Goal: Task Accomplishment & Management: Use online tool/utility

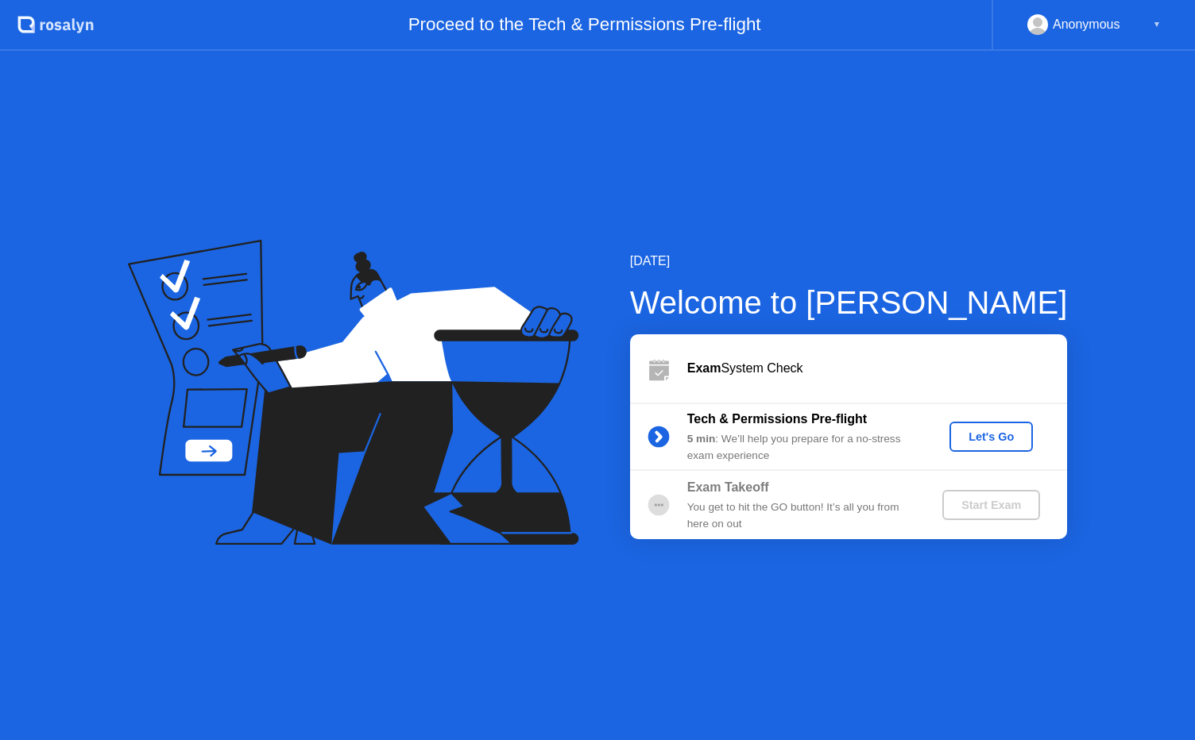
click at [999, 443] on div "Let's Go" at bounding box center [991, 437] width 71 height 13
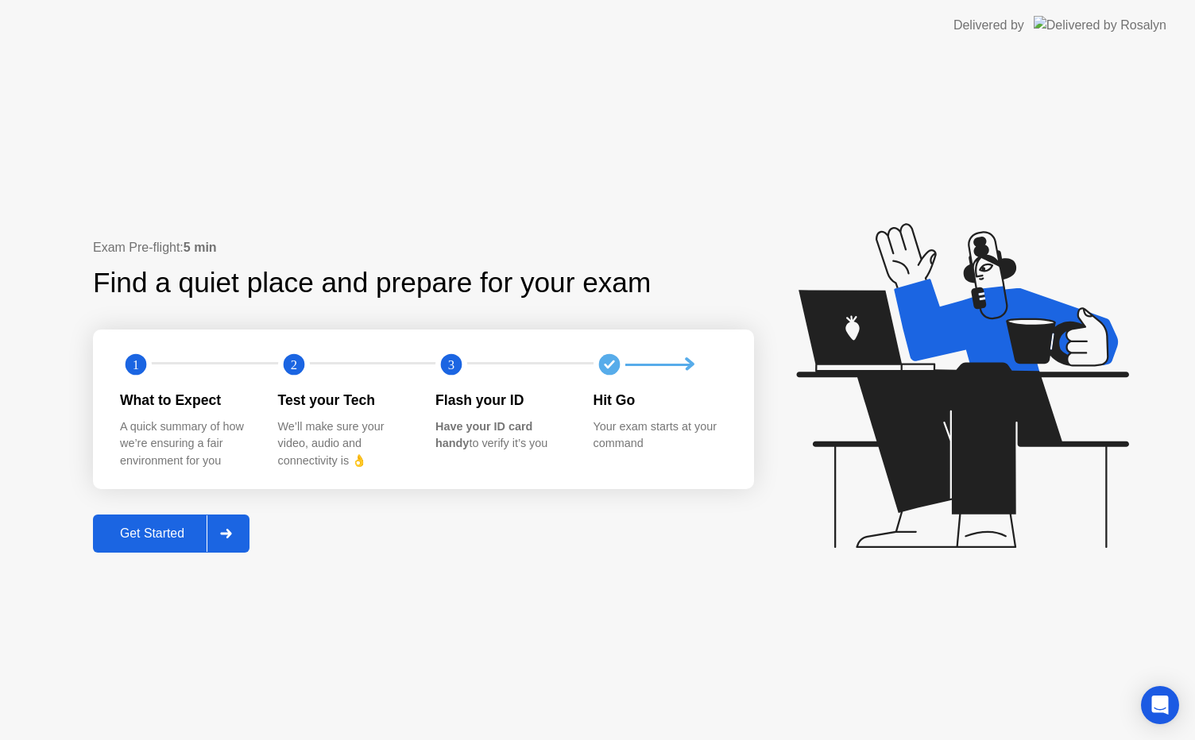
click at [170, 528] on div "Get Started" at bounding box center [152, 534] width 109 height 14
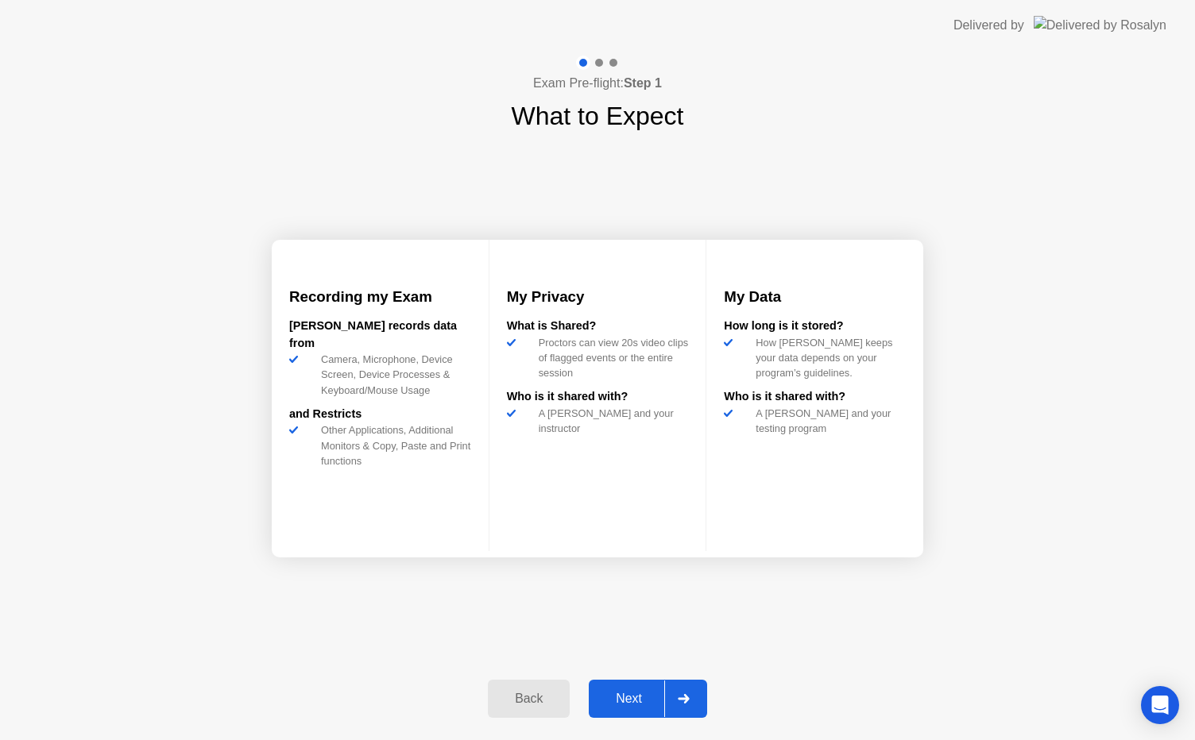
click at [624, 701] on div "Next" at bounding box center [628, 699] width 71 height 14
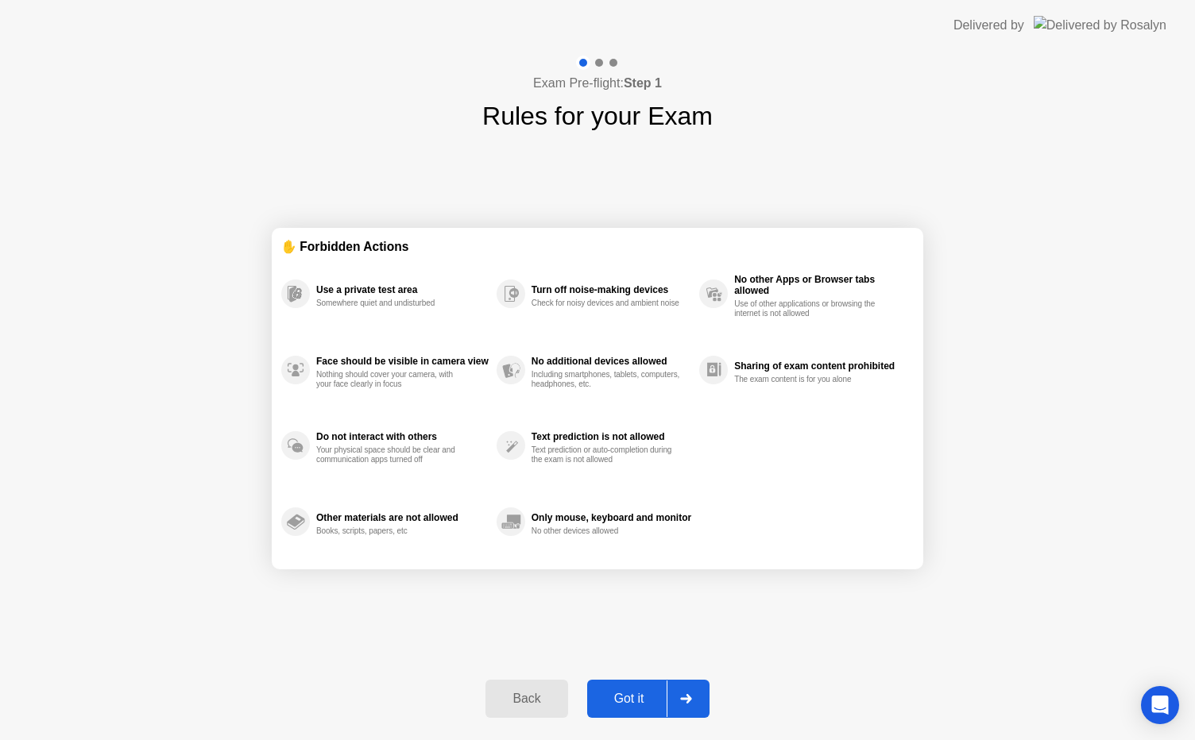
click at [526, 709] on button "Back" at bounding box center [526, 699] width 82 height 38
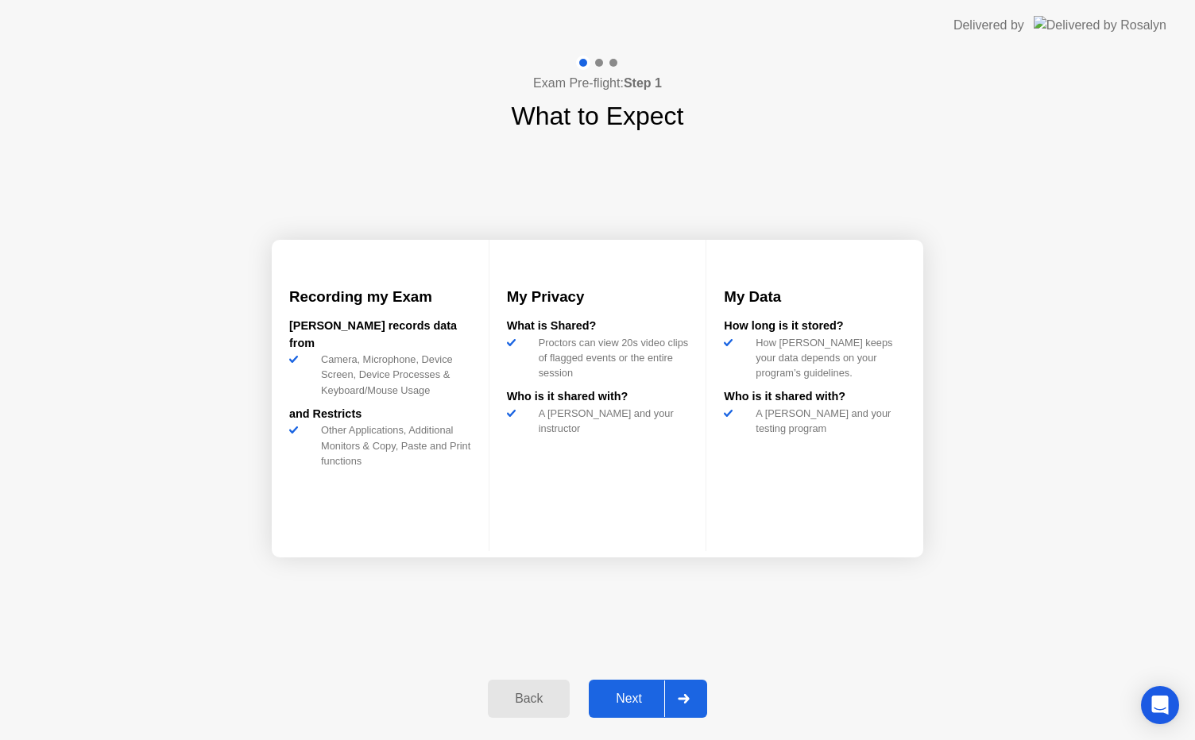
click at [632, 704] on div "Next" at bounding box center [628, 699] width 71 height 14
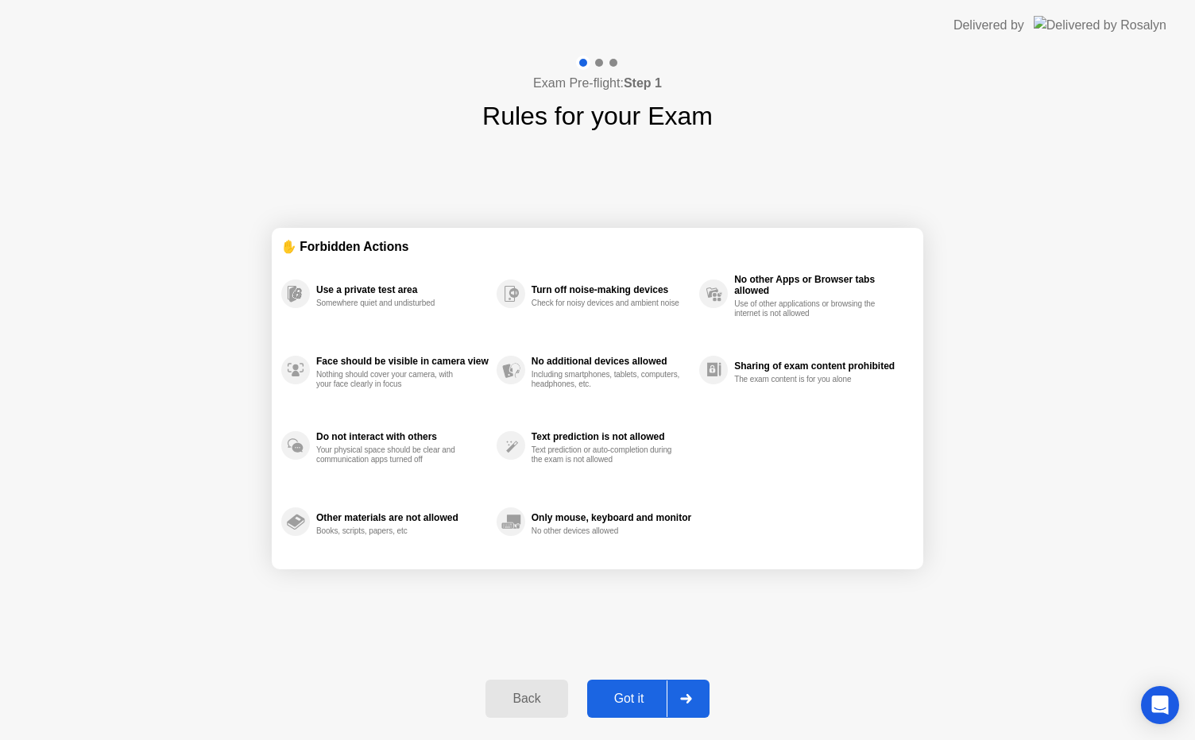
click at [632, 704] on div "Got it" at bounding box center [629, 699] width 75 height 14
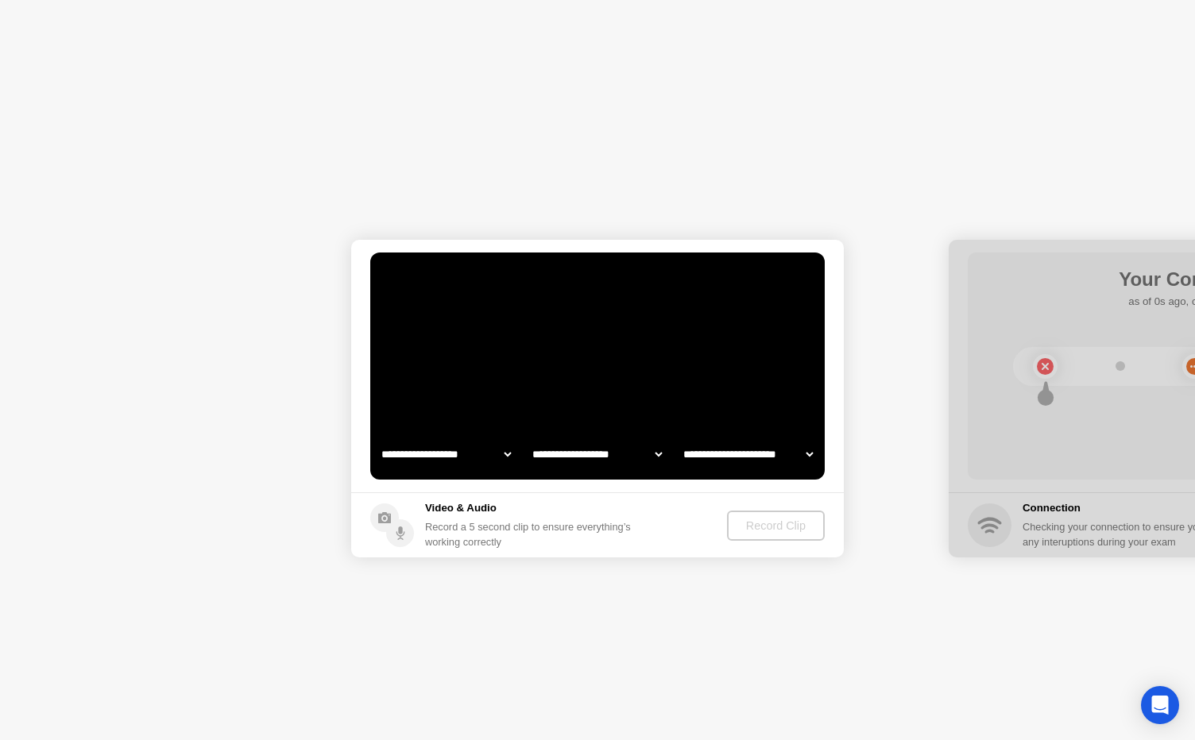
select select "**********"
select select "*******"
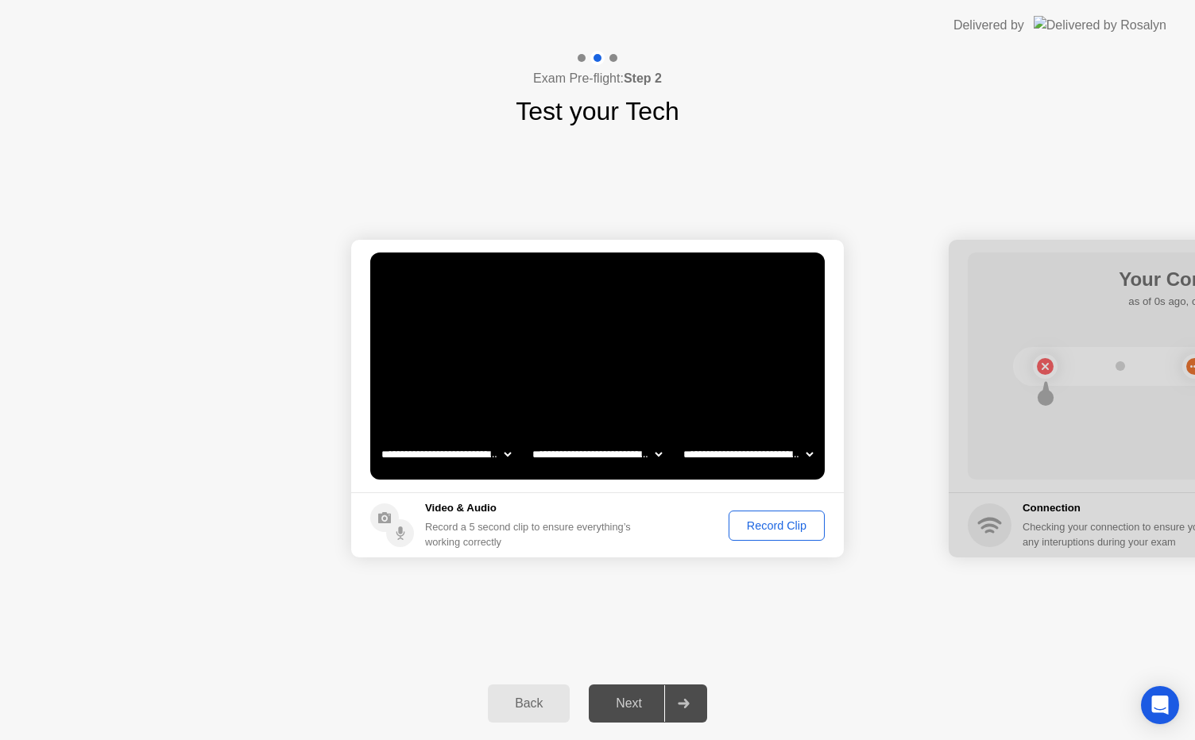
click at [771, 524] on div "Record Clip" at bounding box center [776, 526] width 85 height 13
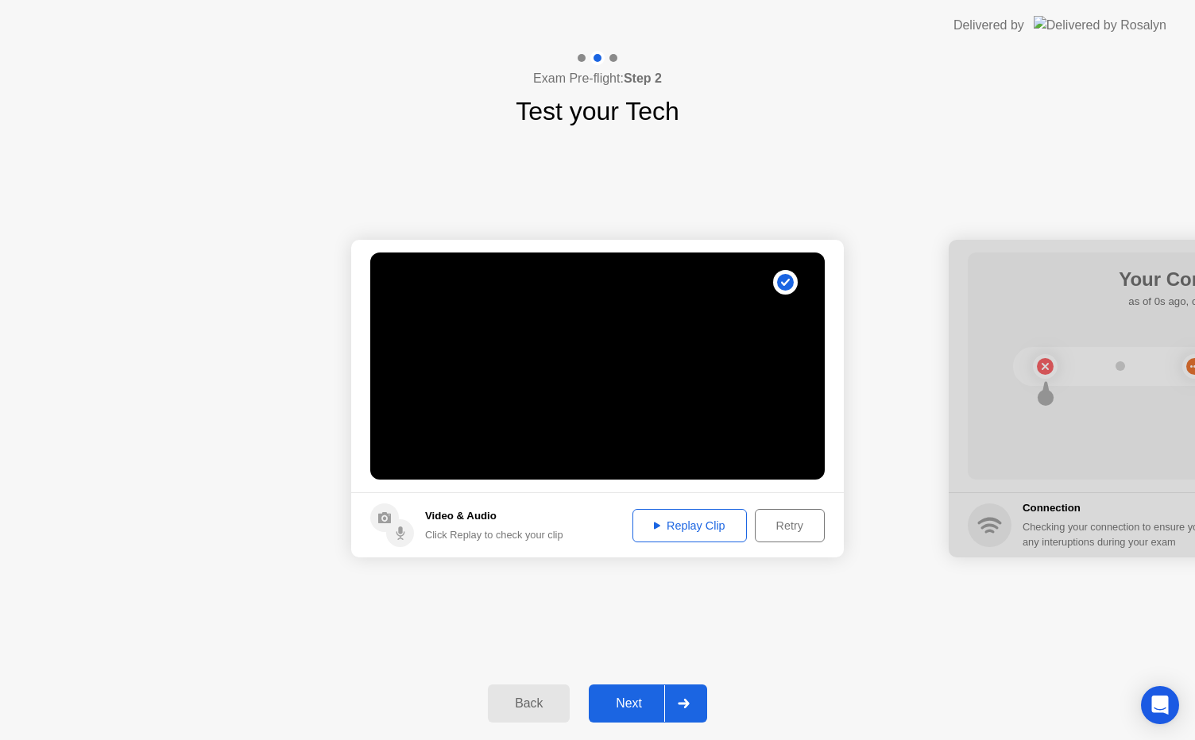
click at [693, 528] on div "Replay Clip" at bounding box center [689, 526] width 103 height 13
click at [683, 698] on div at bounding box center [683, 704] width 38 height 37
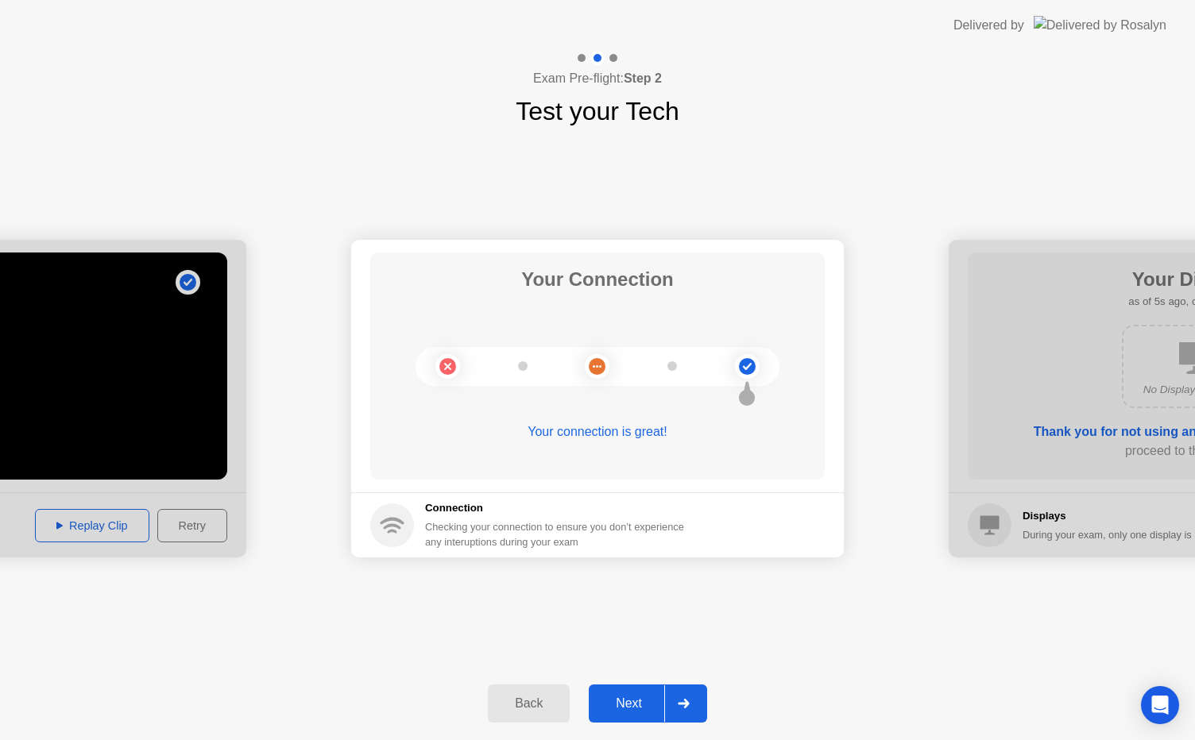
click at [625, 706] on div "Next" at bounding box center [628, 704] width 71 height 14
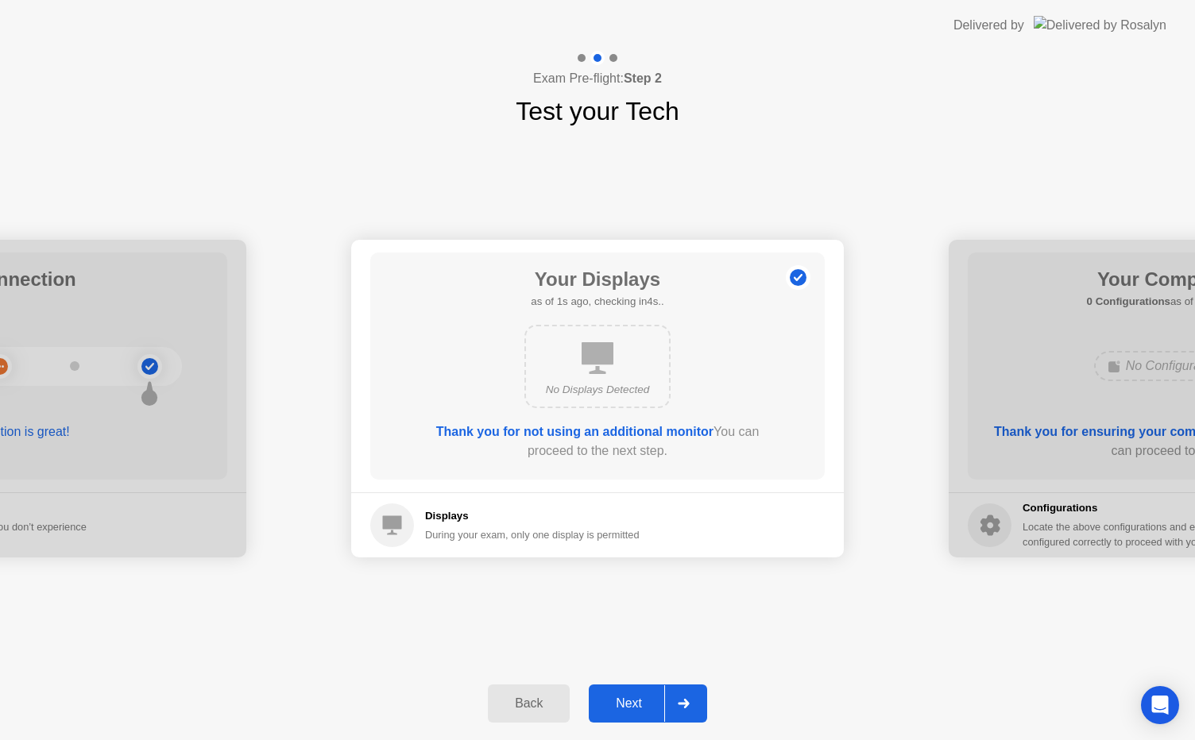
click at [625, 706] on div "Next" at bounding box center [628, 704] width 71 height 14
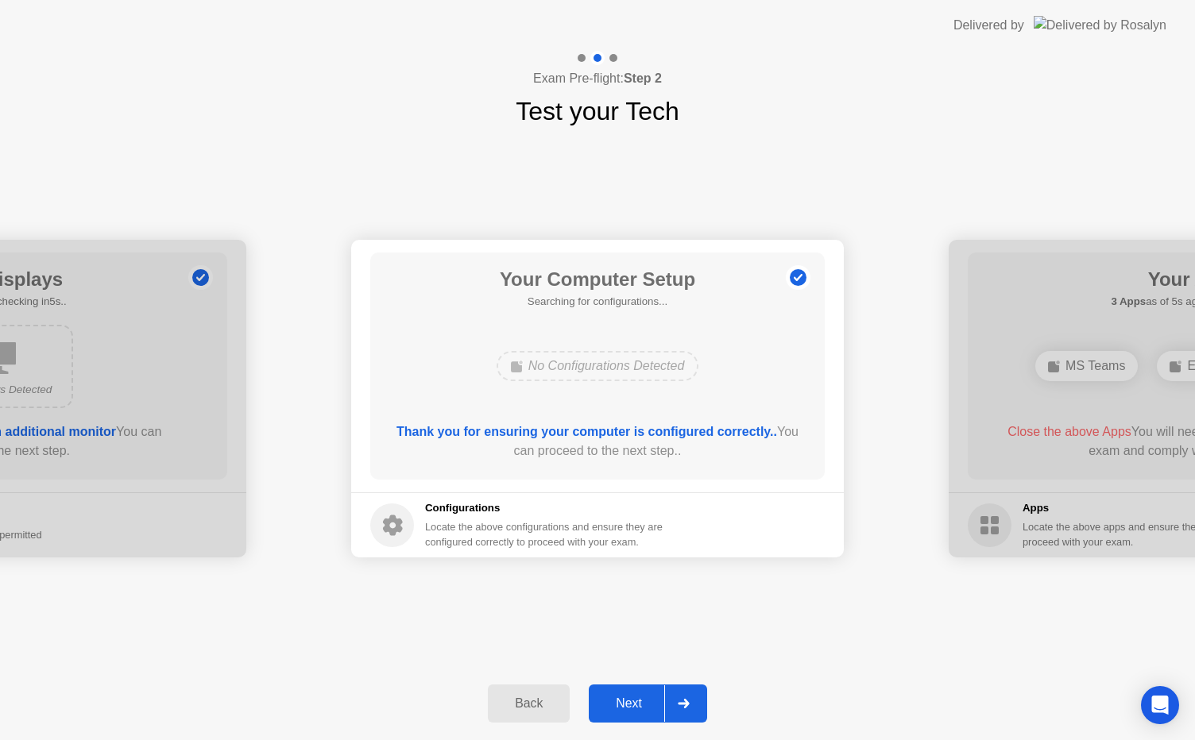
click at [625, 706] on div "Next" at bounding box center [628, 704] width 71 height 14
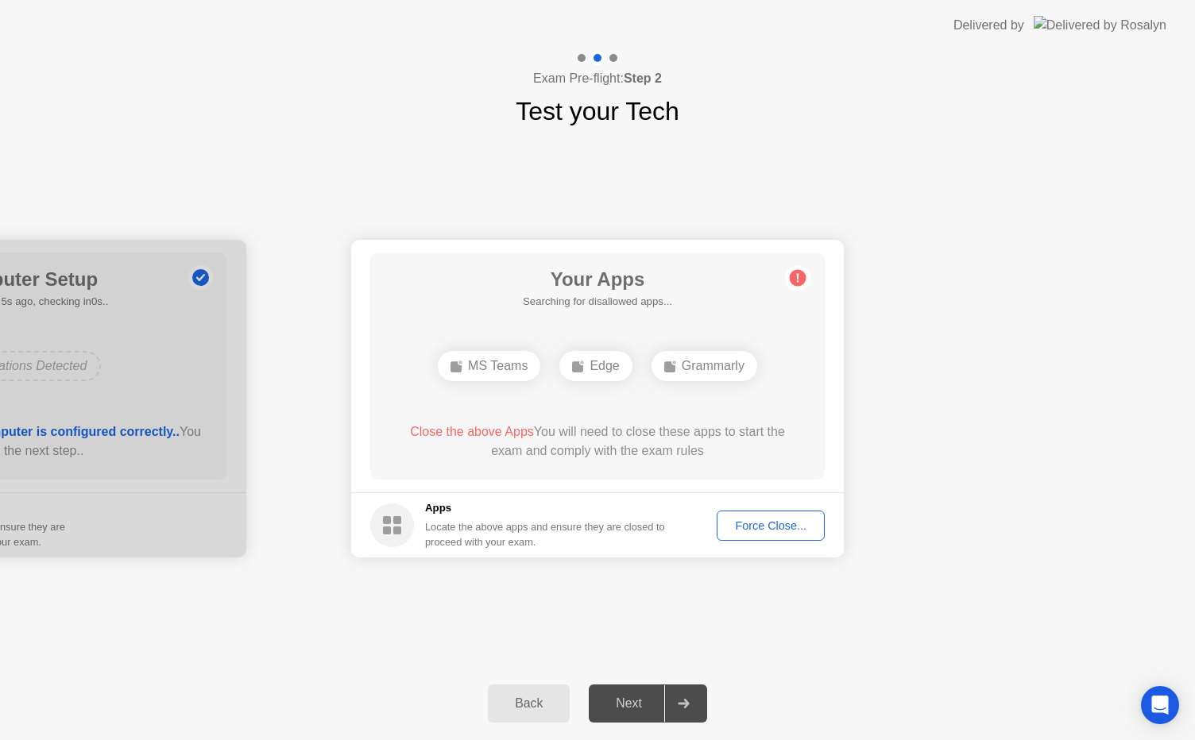
click at [744, 522] on div "Force Close..." at bounding box center [770, 526] width 97 height 13
click at [763, 523] on div "Force Close..." at bounding box center [770, 526] width 97 height 13
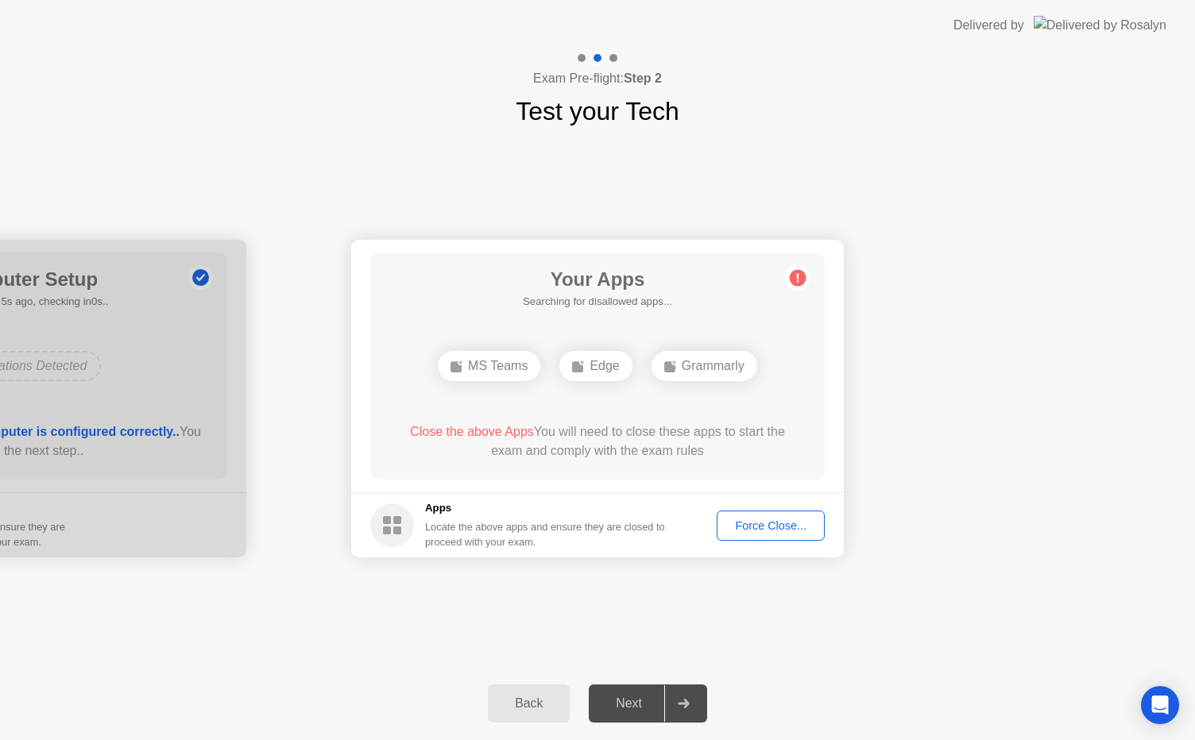
click at [511, 683] on div "Back Next" at bounding box center [597, 703] width 1195 height 73
click at [515, 697] on div "Back" at bounding box center [529, 704] width 72 height 14
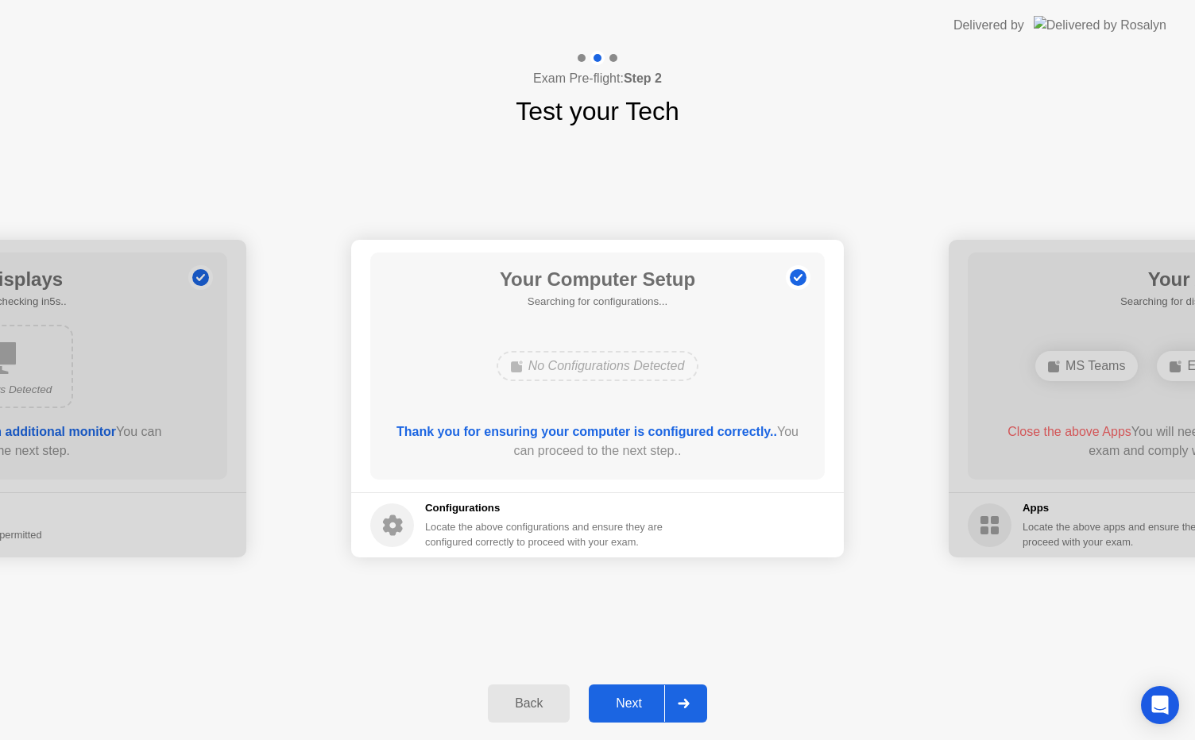
click at [626, 697] on div "Next" at bounding box center [628, 704] width 71 height 14
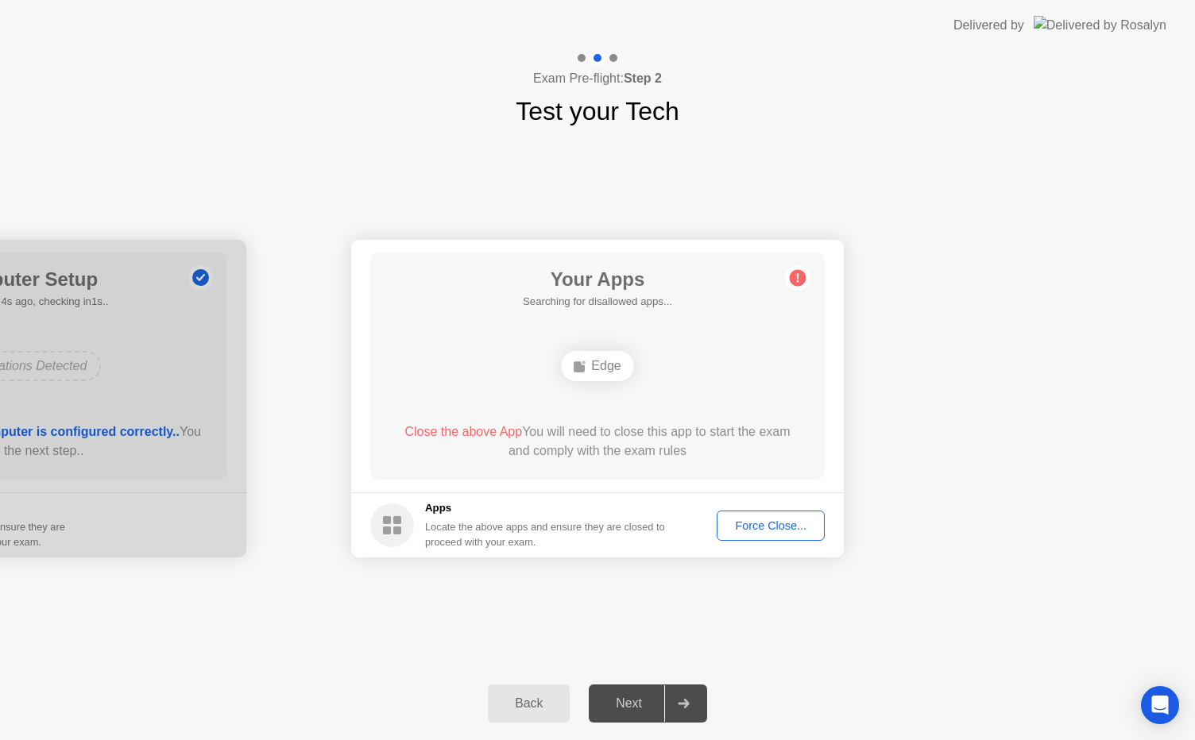
click at [789, 524] on div "Force Close..." at bounding box center [770, 526] width 97 height 13
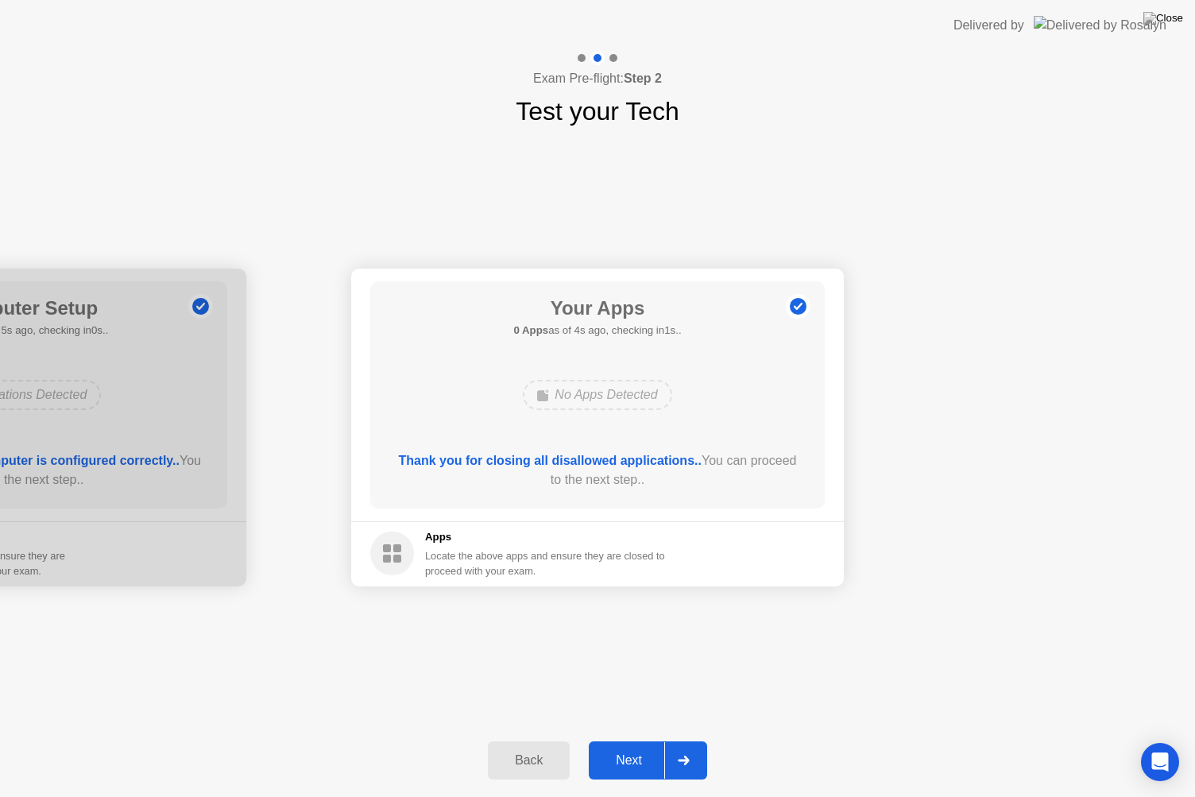
click at [632, 740] on div "Next" at bounding box center [628, 760] width 71 height 14
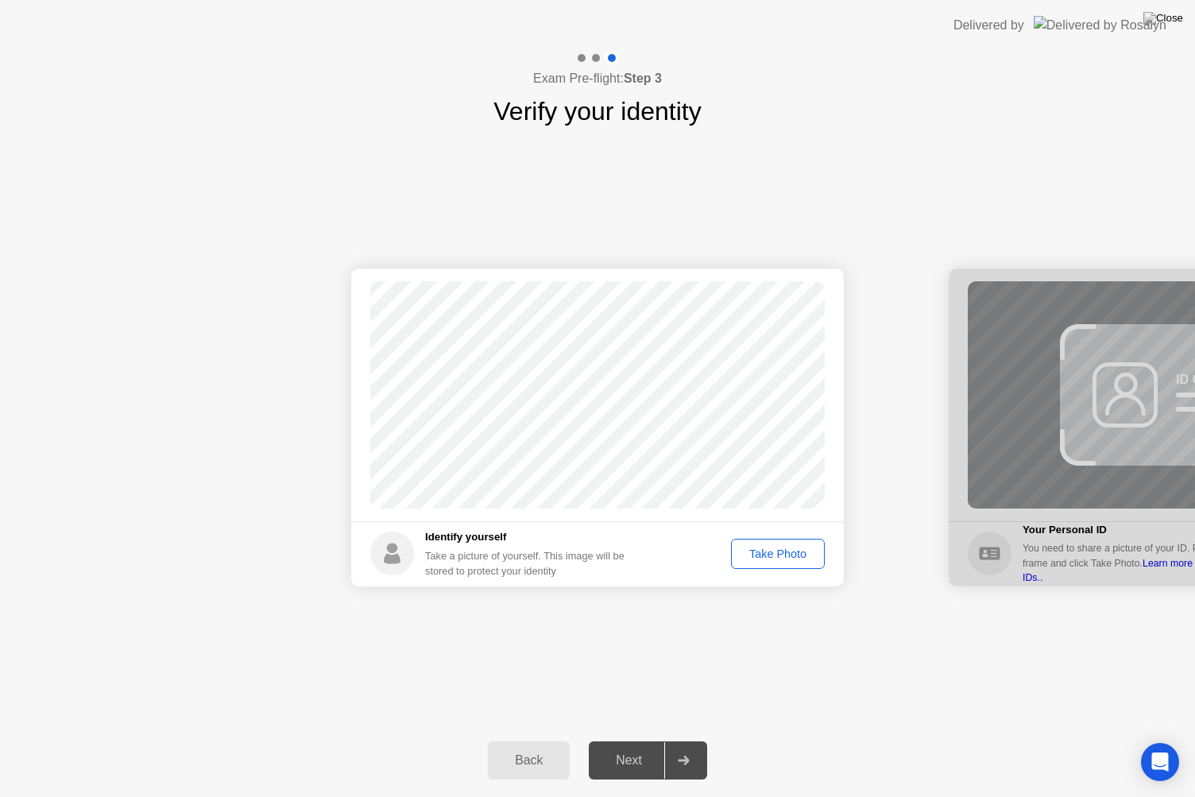
click at [771, 556] on div "Take Photo" at bounding box center [777, 553] width 83 height 13
click at [634, 740] on div "Next" at bounding box center [628, 760] width 71 height 14
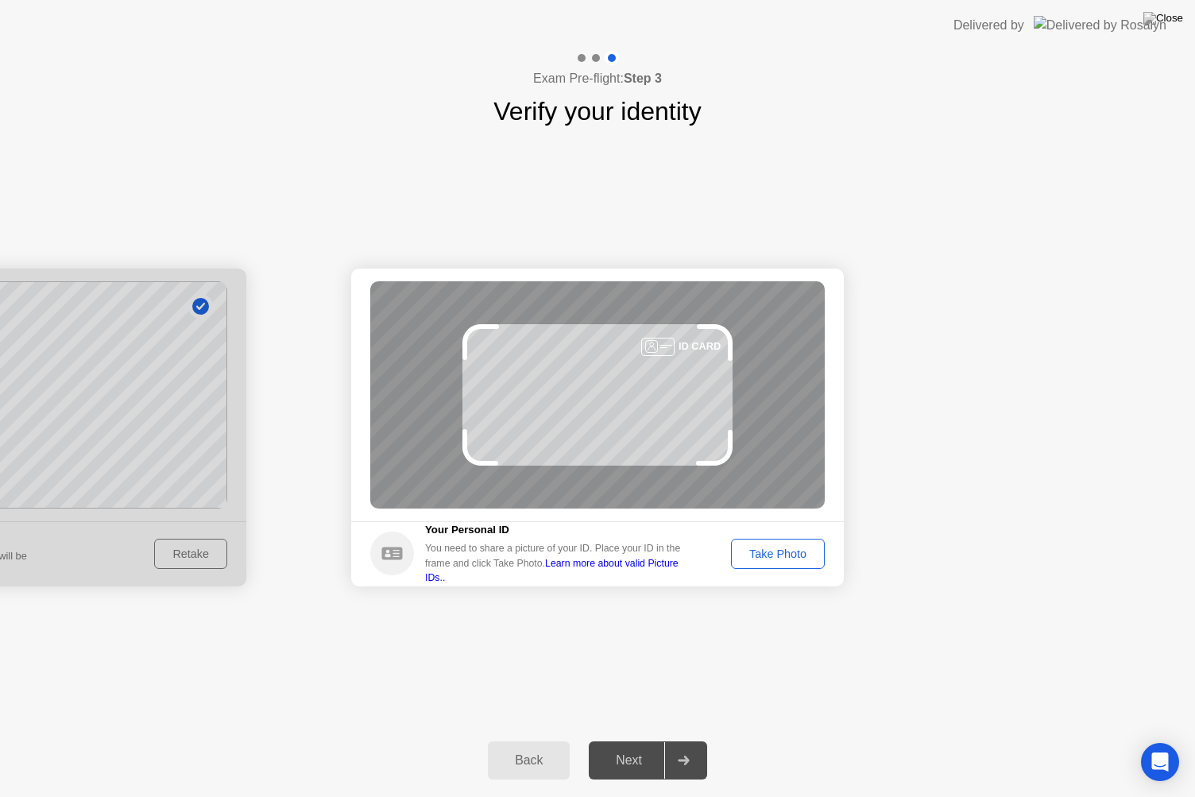
click at [634, 740] on div "Next" at bounding box center [628, 760] width 71 height 14
click at [794, 560] on div "Take Photo" at bounding box center [777, 553] width 83 height 13
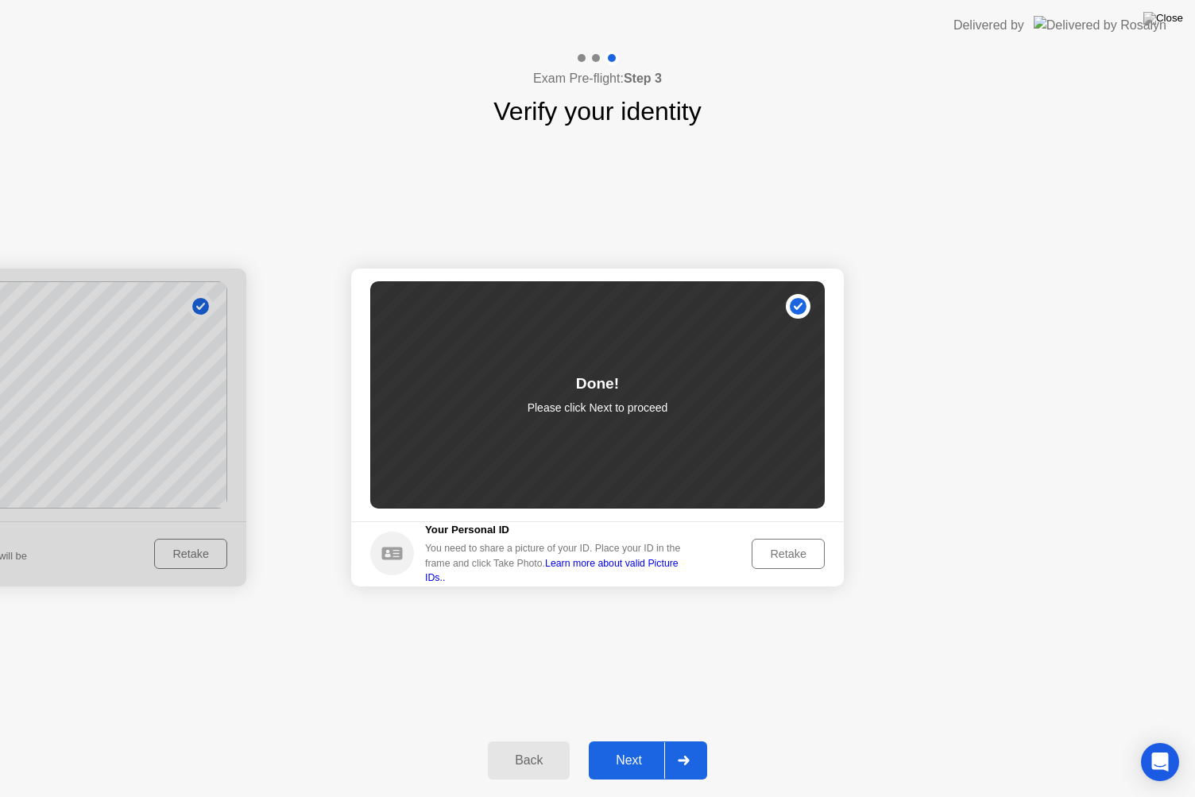
click at [647, 740] on button "Next" at bounding box center [648, 760] width 118 height 38
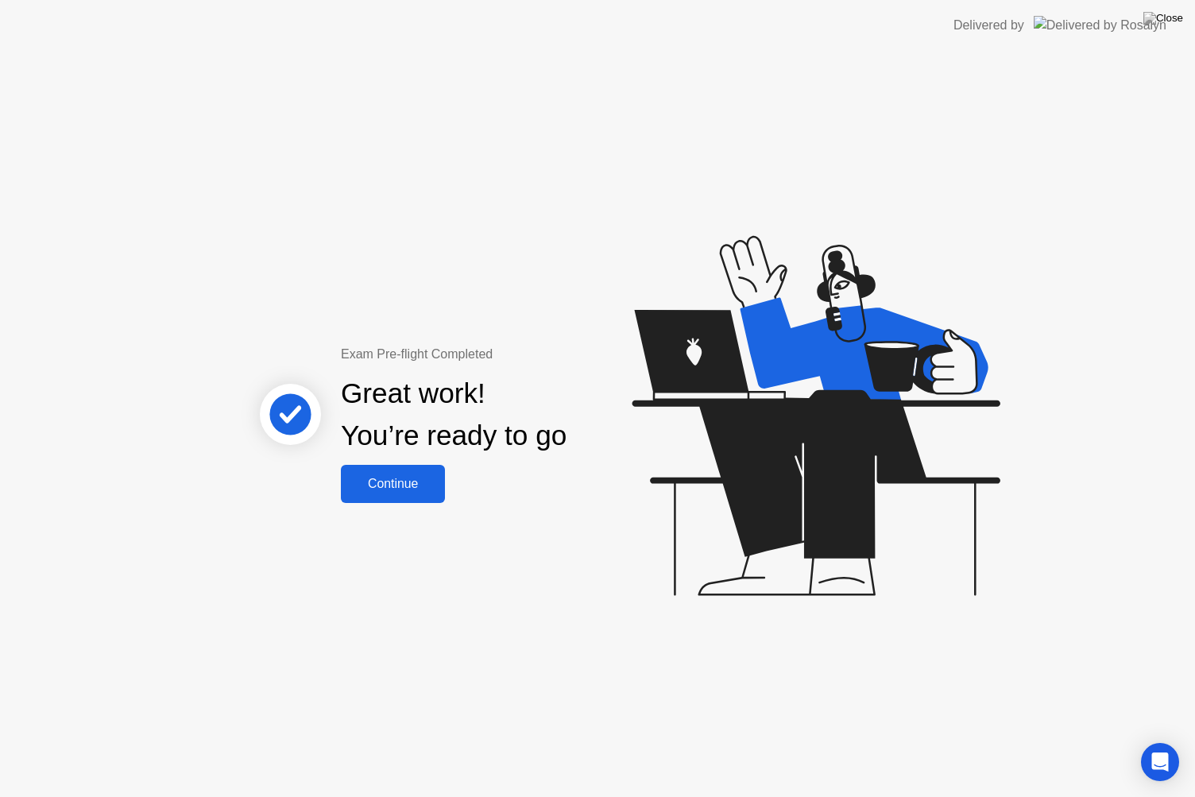
click at [391, 466] on button "Continue" at bounding box center [393, 484] width 104 height 38
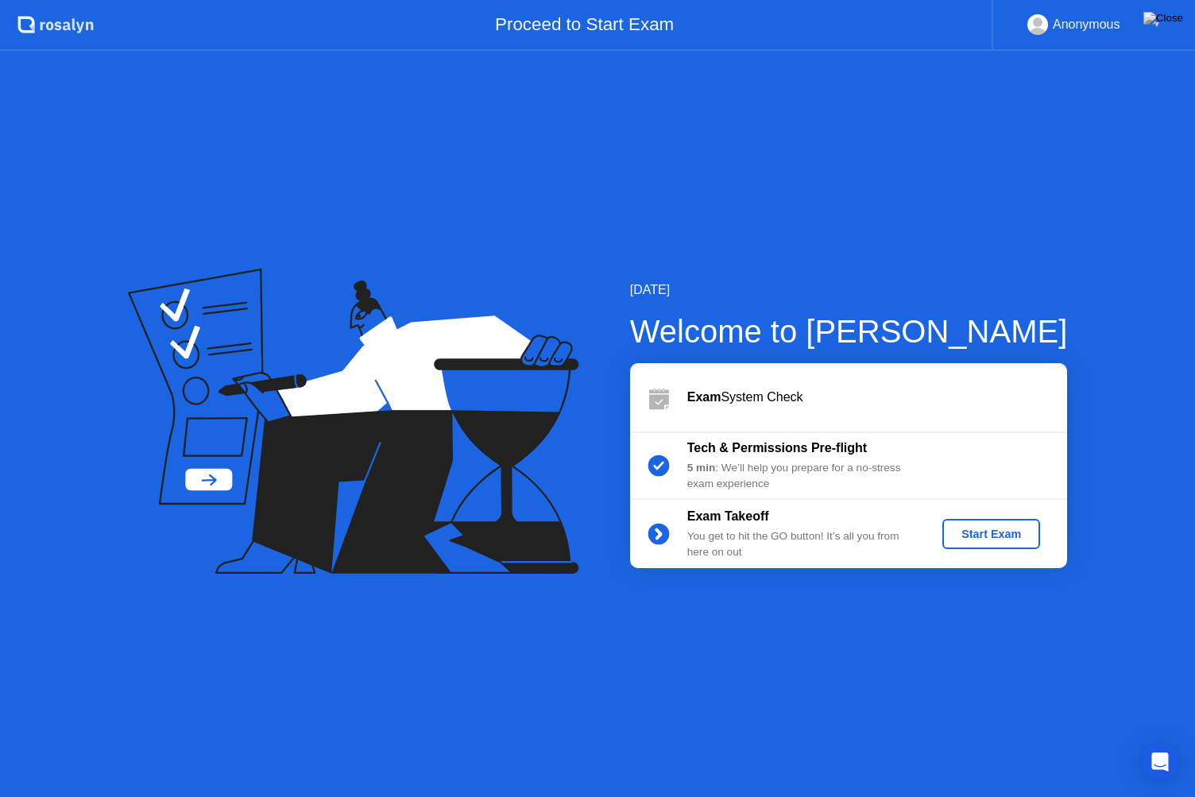
click at [787, 490] on div "5 min : We’ll help you prepare for a no-stress exam experience" at bounding box center [801, 476] width 229 height 33
click at [999, 540] on div "Start Exam" at bounding box center [991, 534] width 85 height 13
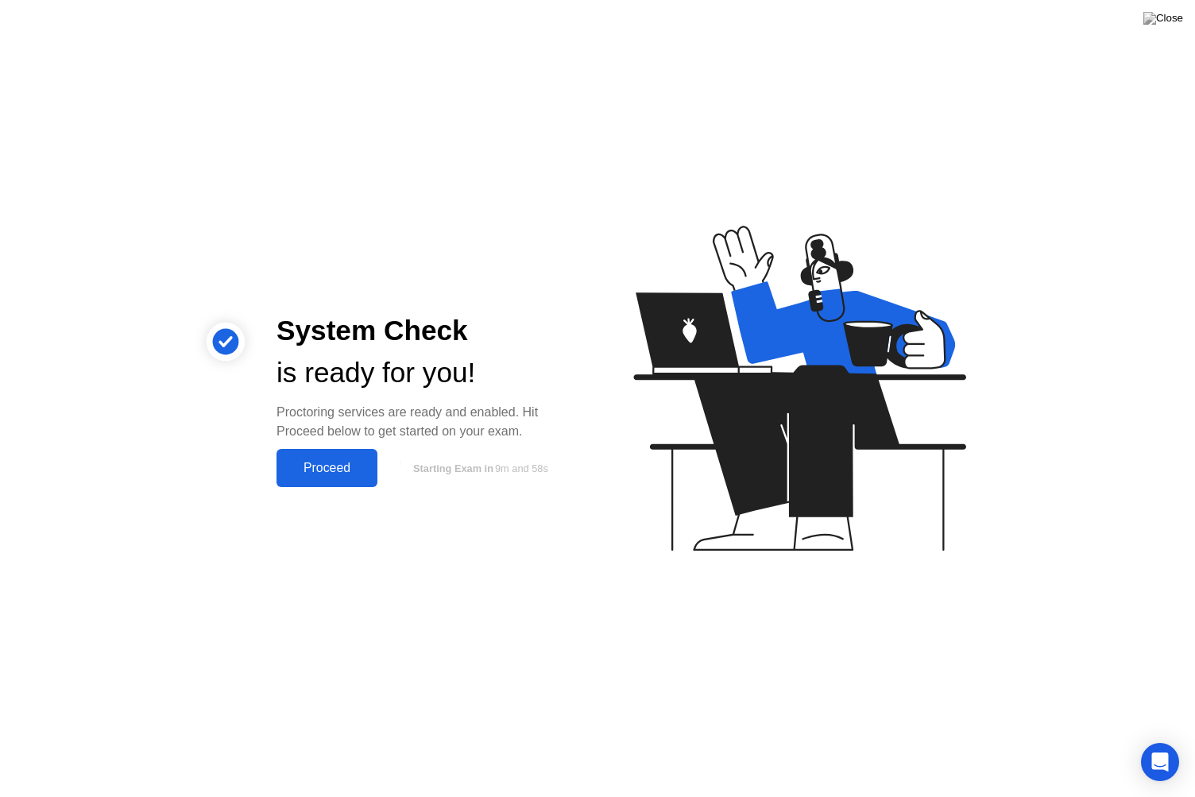
click at [358, 470] on div "Proceed" at bounding box center [326, 468] width 91 height 14
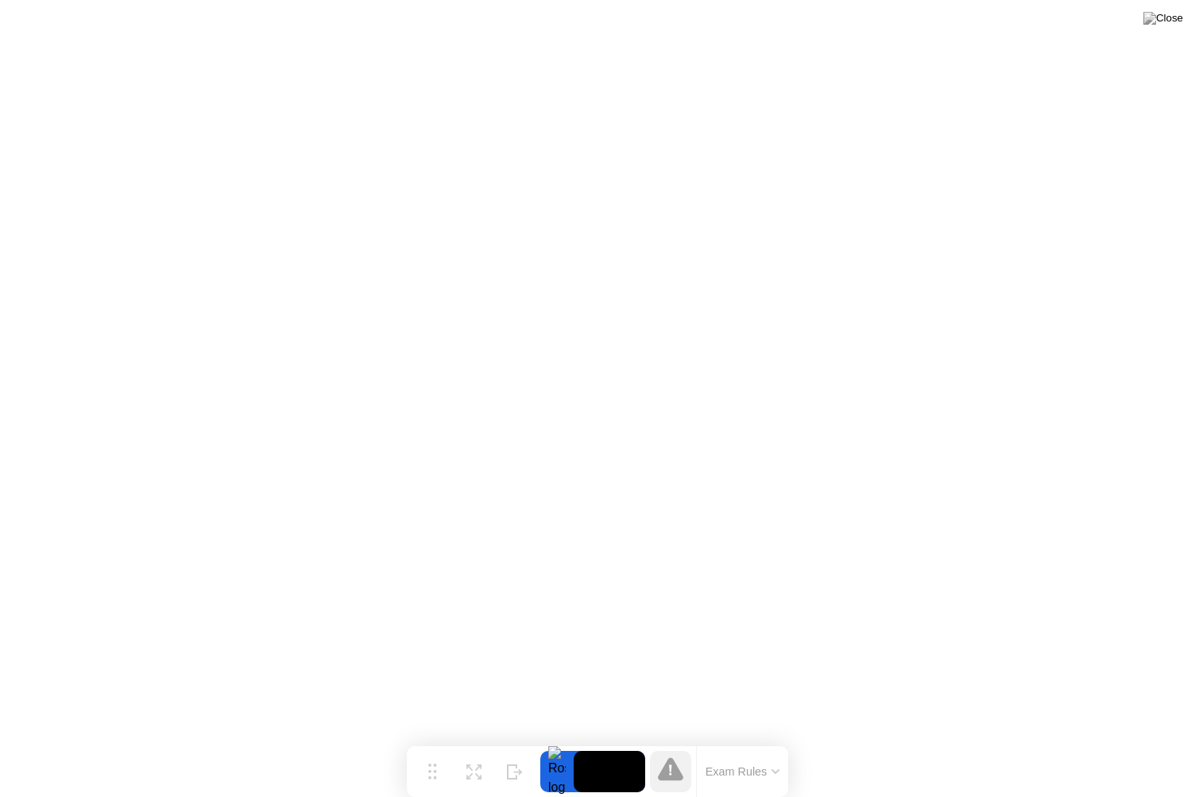
click at [1167, 29] on button at bounding box center [1163, 18] width 48 height 21
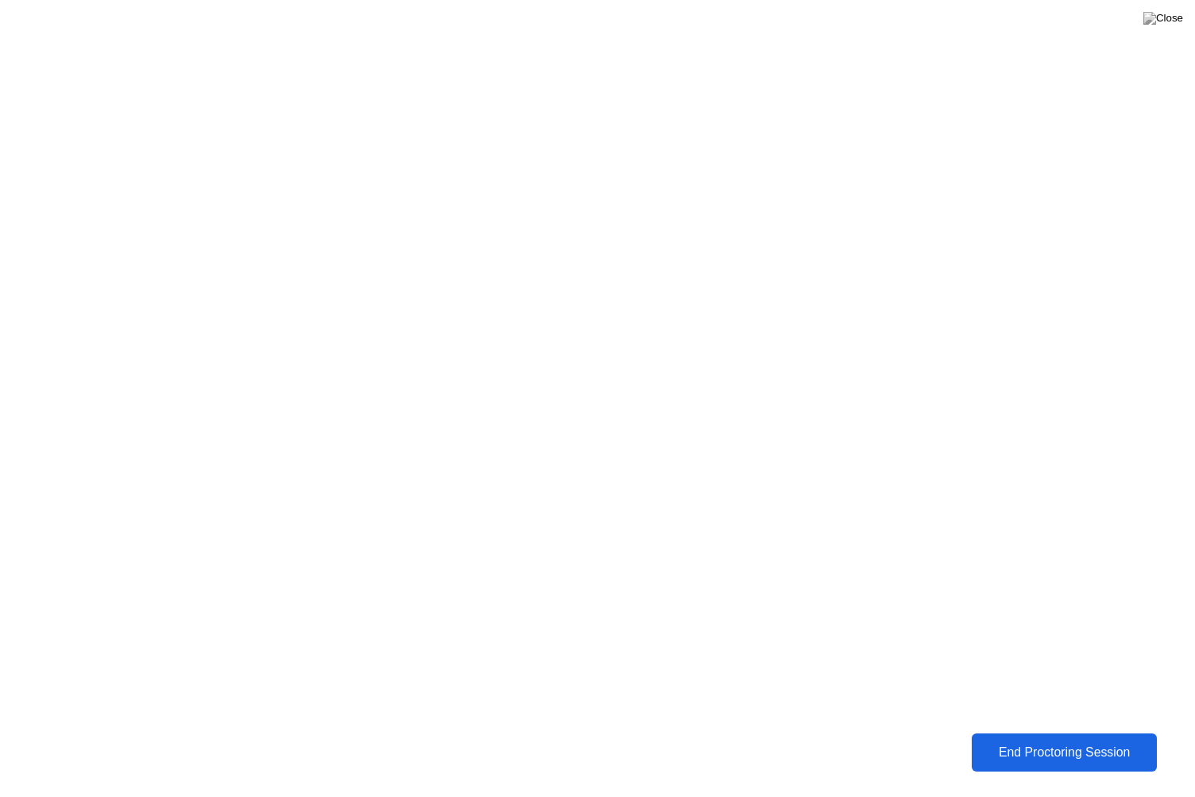
click at [1026, 740] on div "End Proctoring Session" at bounding box center [1064, 752] width 180 height 14
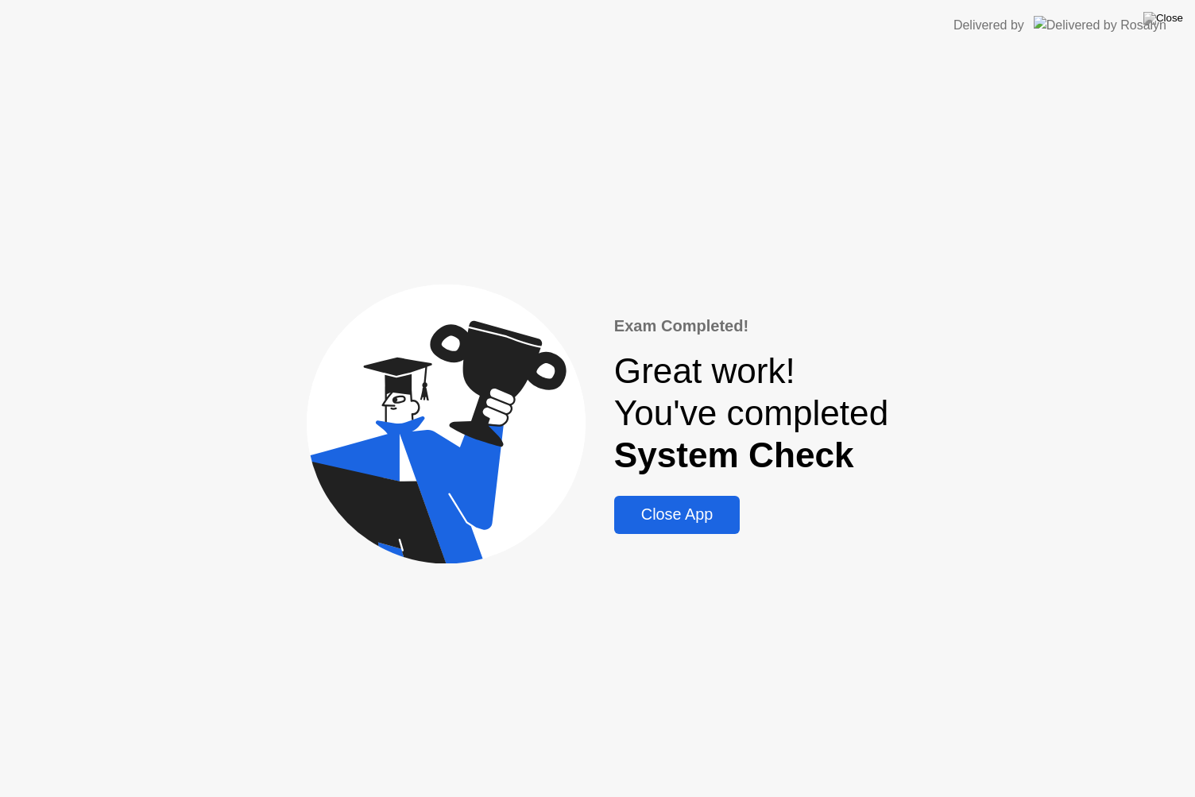
click at [663, 520] on div "Close App" at bounding box center [677, 514] width 116 height 18
